Goal: Task Accomplishment & Management: Use online tool/utility

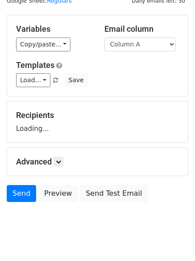
scroll to position [51, 0]
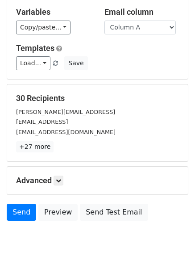
click at [61, 144] on p "+27 more" at bounding box center [97, 146] width 163 height 11
click at [61, 181] on icon at bounding box center [58, 180] width 5 height 5
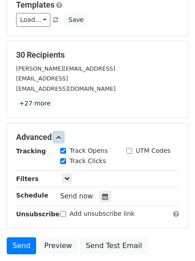
scroll to position [153, 0]
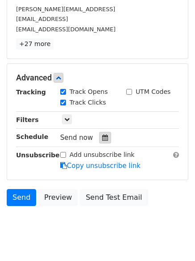
click at [104, 135] on icon at bounding box center [105, 138] width 6 height 6
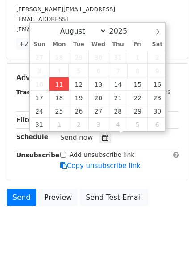
type input "2025-08-11 12:00"
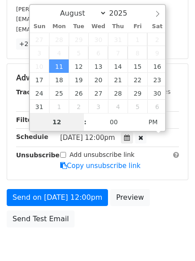
type input "4"
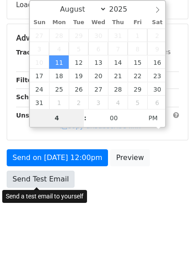
scroll to position [160, 0]
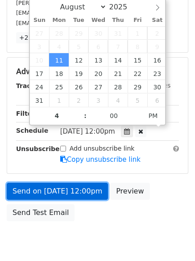
type input "2025-08-11 16:00"
click at [53, 190] on link "Send on Aug 11 at 12:00pm" at bounding box center [57, 191] width 101 height 17
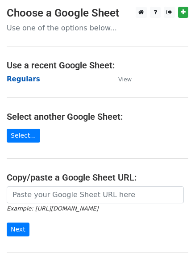
click at [23, 78] on strong "Regulars" at bounding box center [24, 79] width 34 height 8
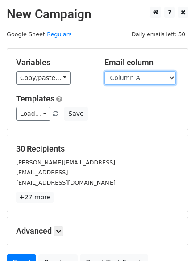
click at [140, 84] on select "Column A Column B Column C" at bounding box center [141, 78] width 72 height 14
select select "Column B"
click at [105, 71] on select "Column A Column B Column C" at bounding box center [141, 78] width 72 height 14
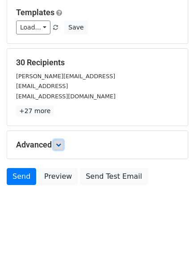
click at [56, 144] on link at bounding box center [59, 145] width 10 height 10
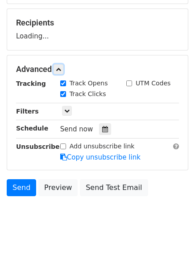
scroll to position [126, 0]
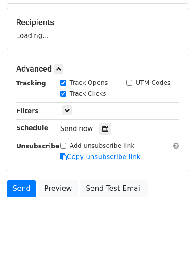
click at [100, 138] on div "Tracking Track Opens UTM Codes Track Clicks Filters Only include spreadsheet ro…" at bounding box center [97, 120] width 163 height 84
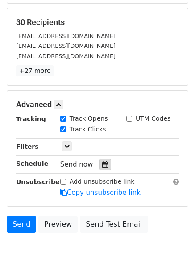
click at [102, 168] on icon at bounding box center [105, 164] width 6 height 6
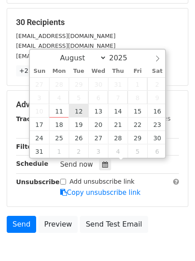
type input "2025-08-12 12:00"
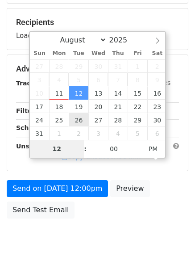
type input "5"
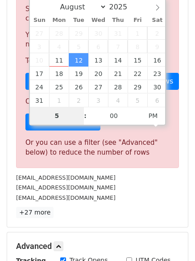
scroll to position [370, 0]
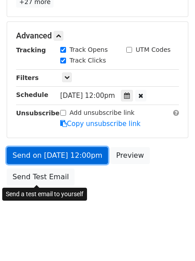
type input "2025-08-12 17:00"
click at [62, 157] on link "Send on Aug 12 at 12:00pm" at bounding box center [57, 155] width 101 height 17
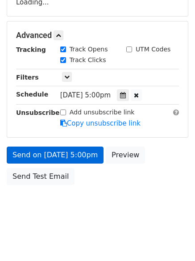
scroll to position [160, 0]
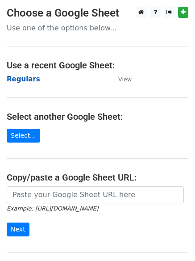
click at [21, 80] on strong "Regulars" at bounding box center [24, 79] width 34 height 8
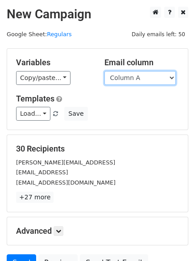
drag, startPoint x: 0, startPoint y: 0, endPoint x: 152, endPoint y: 84, distance: 174.0
click at [152, 80] on select "Column A Column B Column C" at bounding box center [141, 78] width 72 height 14
select select "Column C"
click at [105, 71] on select "Column A Column B Column C" at bounding box center [141, 78] width 72 height 14
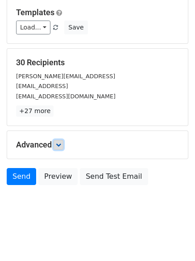
click at [61, 143] on icon at bounding box center [58, 144] width 5 height 5
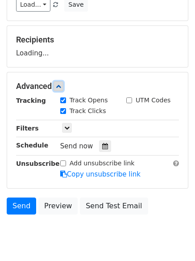
scroll to position [133, 0]
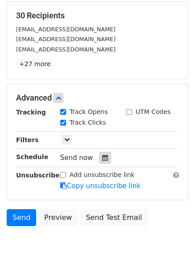
click at [102, 159] on icon at bounding box center [105, 158] width 6 height 6
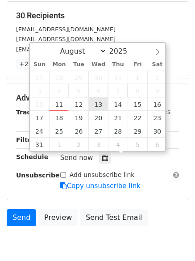
type input "2025-08-13 12:00"
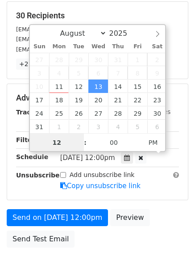
scroll to position [0, 0]
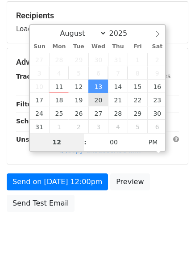
type input "6"
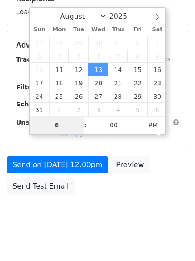
scroll to position [160, 0]
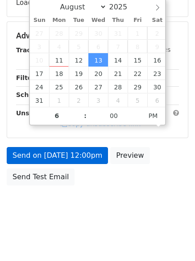
type input "2025-08-13 18:00"
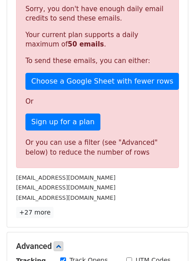
drag, startPoint x: 96, startPoint y: 102, endPoint x: 64, endPoint y: 156, distance: 62.7
click at [64, 155] on div "Or you can use a filter (see "Advanced" below) to reduce the number of rows" at bounding box center [97, 148] width 144 height 20
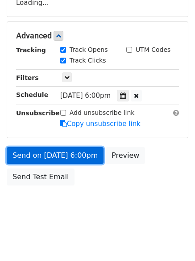
click at [55, 147] on link "Send on Aug 13 at 6:00pm" at bounding box center [55, 155] width 97 height 17
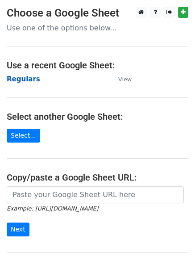
click at [26, 81] on strong "Regulars" at bounding box center [24, 79] width 34 height 8
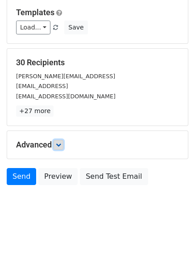
click at [59, 145] on icon at bounding box center [58, 144] width 5 height 5
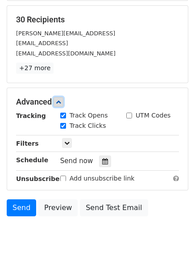
scroll to position [170, 0]
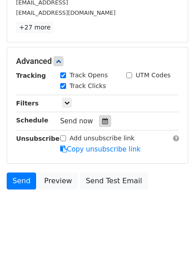
click at [103, 121] on icon at bounding box center [105, 121] width 6 height 6
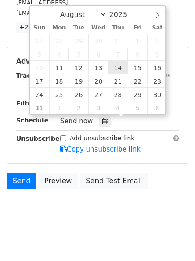
type input "[DATE] 12:00"
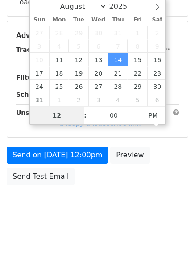
scroll to position [160, 0]
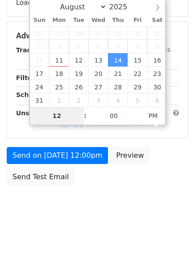
type input "7"
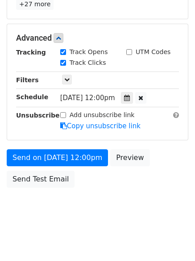
scroll to position [370, 0]
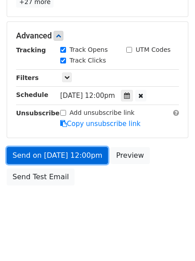
type input "2025-08-14 19:00"
click at [65, 159] on link "Send on Aug 14 at 12:00pm" at bounding box center [57, 155] width 101 height 17
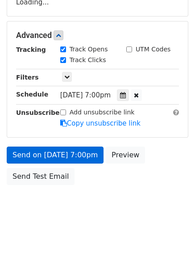
scroll to position [160, 0]
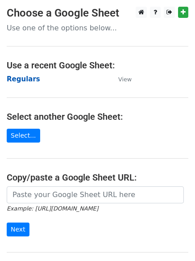
click at [18, 80] on strong "Regulars" at bounding box center [24, 79] width 34 height 8
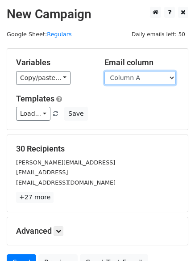
click at [129, 81] on select "Column A Column B Column C" at bounding box center [141, 78] width 72 height 14
select select "Column B"
click at [105, 71] on select "Column A Column B Column C" at bounding box center [141, 78] width 72 height 14
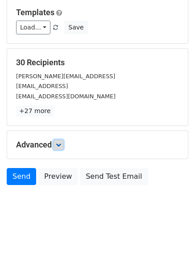
click at [63, 143] on link at bounding box center [59, 145] width 10 height 10
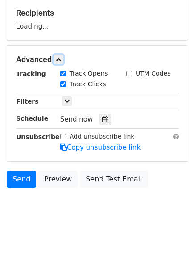
scroll to position [138, 0]
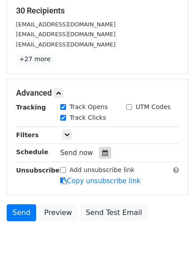
click at [99, 153] on div at bounding box center [105, 153] width 12 height 12
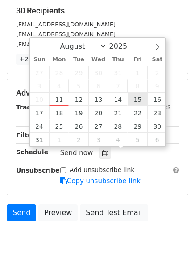
type input "2025-08-15 12:00"
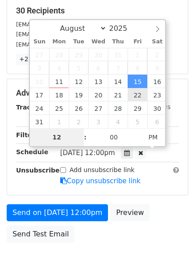
type input "8"
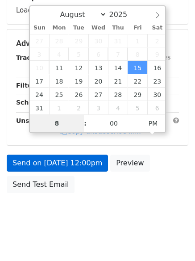
scroll to position [160, 0]
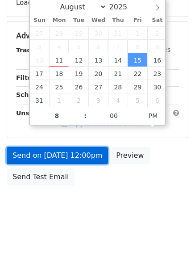
type input "2025-08-15 20:00"
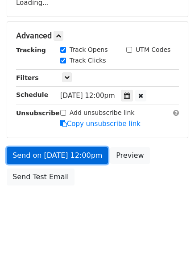
click at [63, 154] on link "Send on Aug 15 at 12:00pm" at bounding box center [57, 155] width 101 height 17
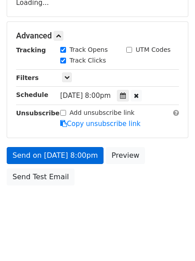
scroll to position [195, 0]
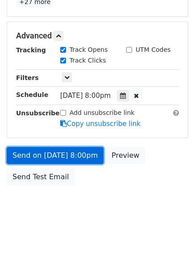
click at [50, 158] on link "Send on Aug 15 at 8:00pm" at bounding box center [55, 155] width 97 height 17
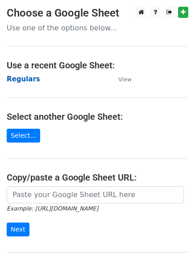
click at [24, 76] on strong "Regulars" at bounding box center [24, 79] width 34 height 8
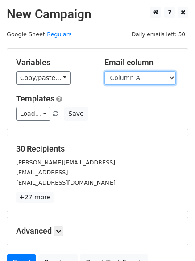
click at [156, 74] on select "Column A Column B Column C" at bounding box center [141, 78] width 72 height 14
select select "Column C"
click at [105, 71] on select "Column A Column B Column C" at bounding box center [141, 78] width 72 height 14
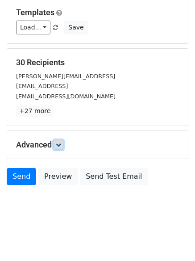
click at [60, 149] on link at bounding box center [59, 145] width 10 height 10
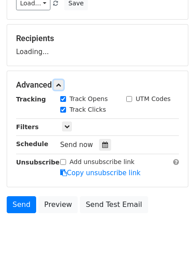
scroll to position [136, 0]
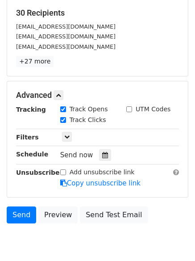
click at [100, 149] on div "Send now" at bounding box center [112, 155] width 105 height 12
click at [102, 154] on icon at bounding box center [105, 155] width 6 height 6
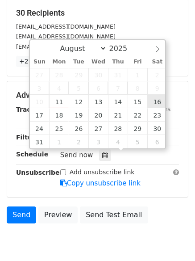
type input "[DATE] 12:00"
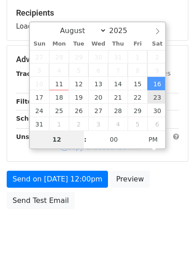
type input "9"
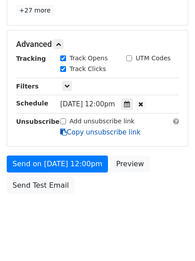
scroll to position [370, 0]
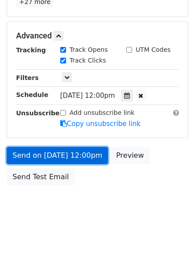
type input "[DATE] 21:00"
click at [63, 147] on link "Send on [DATE] 12:00pm" at bounding box center [57, 155] width 101 height 17
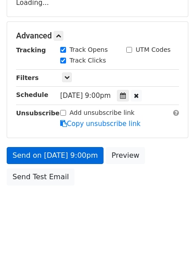
scroll to position [195, 0]
